Goal: Information Seeking & Learning: Find specific fact

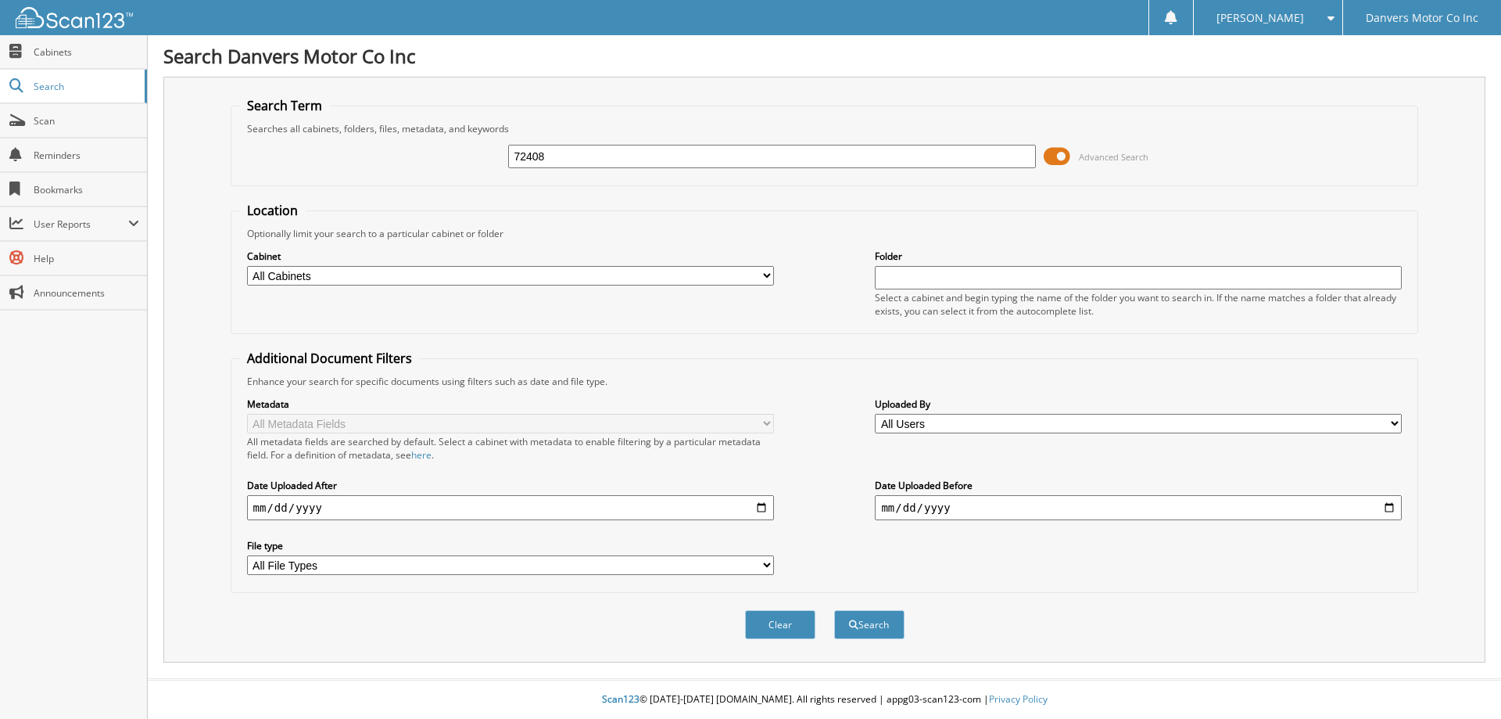
type input "72408"
click at [834, 610] on button "Search" at bounding box center [869, 624] width 70 height 29
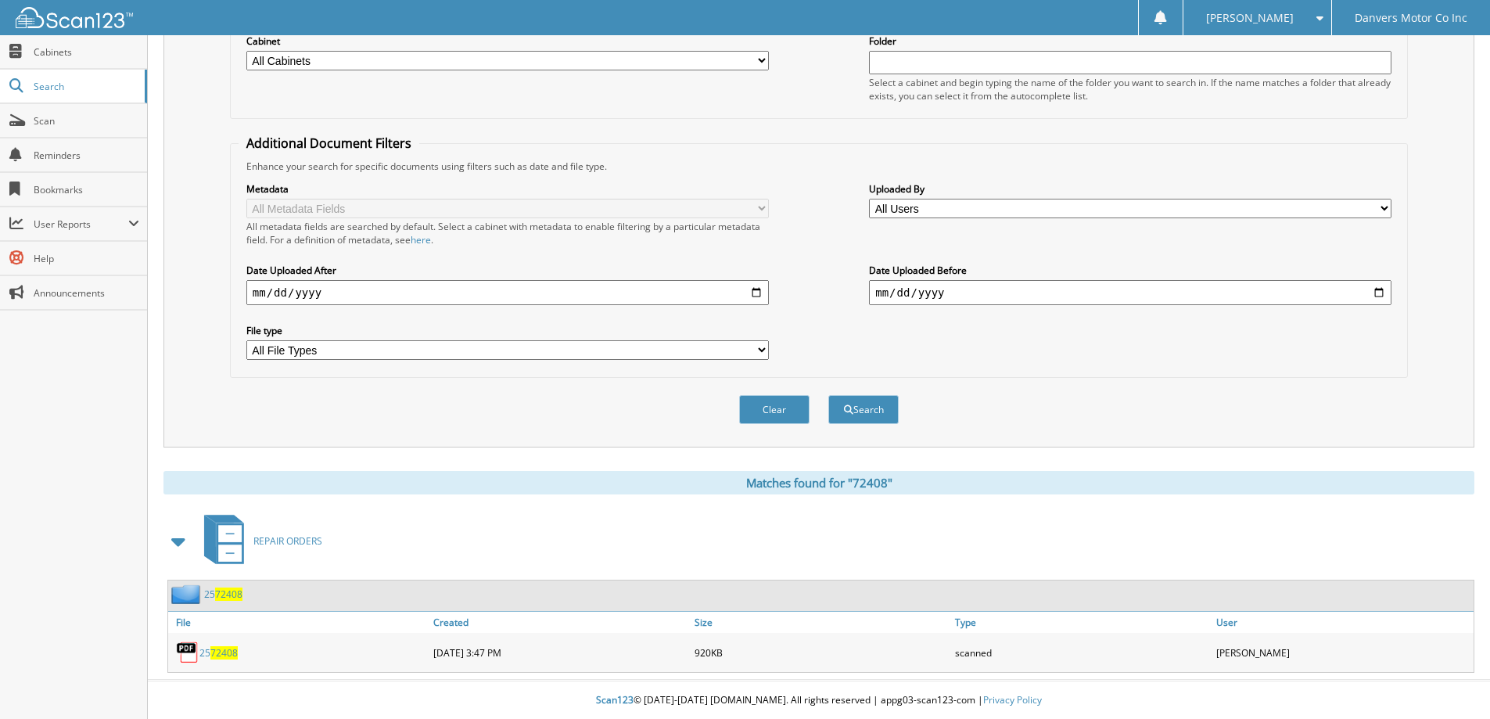
scroll to position [217, 0]
click at [224, 650] on span "72408" at bounding box center [223, 651] width 27 height 13
